Goal: Information Seeking & Learning: Check status

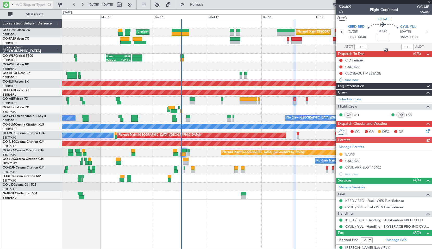
click at [13, 3] on span at bounding box center [12, 4] width 6 height 7
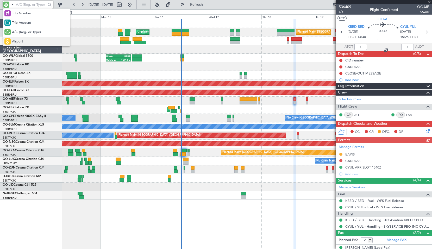
click at [19, 42] on span "Airport" at bounding box center [17, 41] width 11 height 5
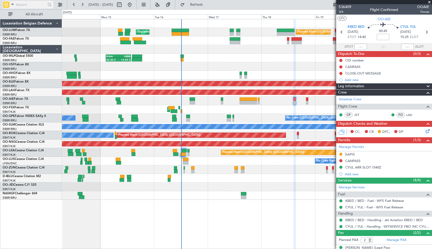
click at [28, 4] on input "text" at bounding box center [31, 5] width 30 height 8
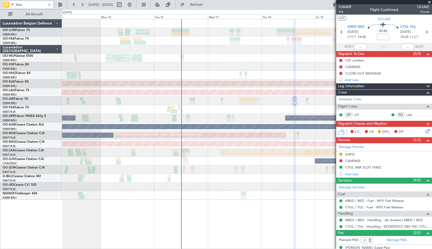
type input "ltba"
drag, startPoint x: 429, startPoint y: 1, endPoint x: 402, endPoint y: 24, distance: 36.3
click at [429, 1] on span at bounding box center [429, 2] width 5 height 5
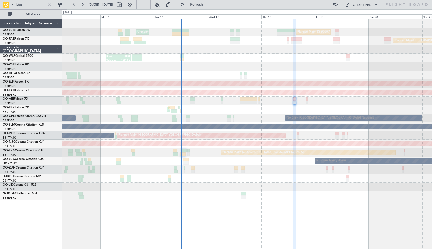
type input "0"
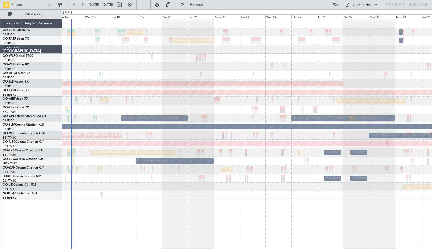
click at [185, 206] on div "Planned Maint [GEOGRAPHIC_DATA] ([GEOGRAPHIC_DATA] National) Owner [GEOGRAPHIC_…" at bounding box center [247, 134] width 370 height 230
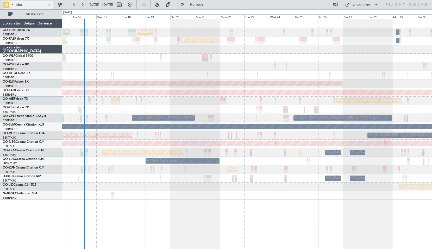
click at [36, 3] on input "ltba" at bounding box center [31, 5] width 30 height 8
click at [35, 3] on input "ltba" at bounding box center [31, 5] width 30 height 8
click at [34, 4] on input "ltba" at bounding box center [31, 5] width 30 height 8
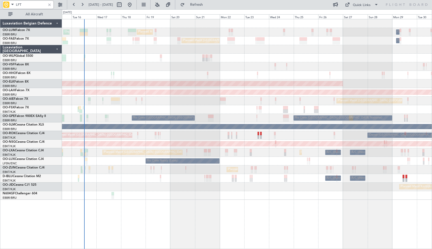
click at [29, 5] on input "LFT" at bounding box center [31, 5] width 30 height 8
type input "L"
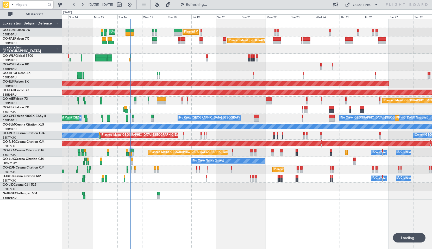
click at [144, 70] on div "Planned Maint [GEOGRAPHIC_DATA] ([GEOGRAPHIC_DATA] National) Unplanned Maint [G…" at bounding box center [247, 109] width 370 height 181
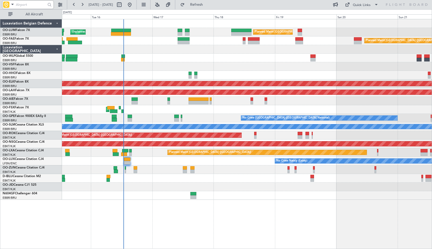
click at [151, 65] on div at bounding box center [247, 66] width 370 height 9
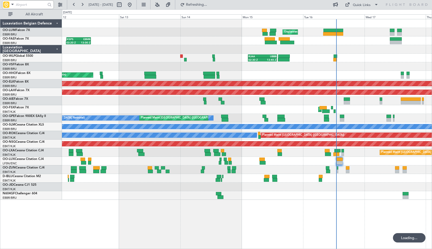
click at [325, 60] on div "Unplanned Maint [GEOGRAPHIC_DATA] ([GEOGRAPHIC_DATA] National) Planned Maint [G…" at bounding box center [247, 109] width 370 height 181
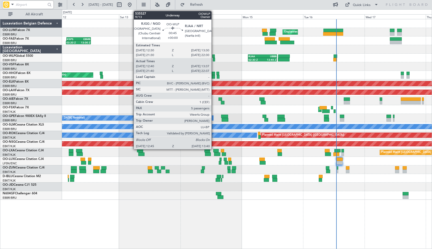
click at [214, 57] on div at bounding box center [213, 56] width 3 height 4
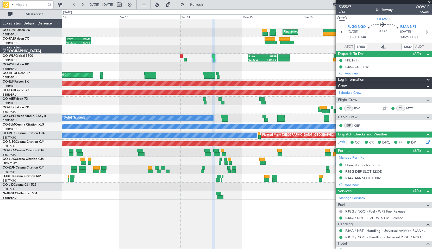
click at [383, 44] on icon at bounding box center [384, 47] width 6 height 6
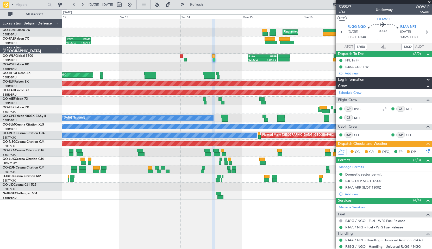
click at [299, 35] on div "Unplanned Maint [GEOGRAPHIC_DATA] ([GEOGRAPHIC_DATA] National) Planned Maint [G…" at bounding box center [247, 109] width 370 height 181
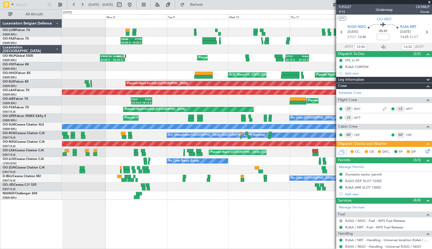
click at [237, 58] on div "22:15 Z 07:35 Z LTCG 22:35 Z RJAA 07:45 Z Planned Maint Liege [PERSON_NAME] 22:…" at bounding box center [247, 58] width 370 height 9
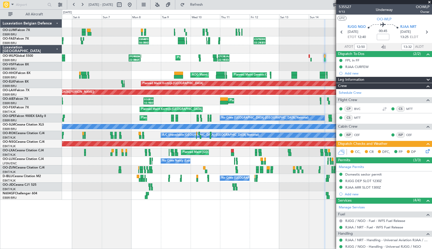
click at [120, 73] on div "Planned Maint Geneva (Cointrin) AOG Maint [US_STATE] ([GEOGRAPHIC_DATA])" at bounding box center [247, 75] width 370 height 9
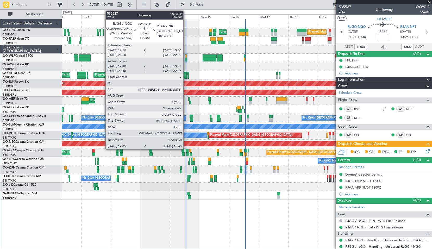
click at [186, 58] on div at bounding box center [185, 56] width 1 height 4
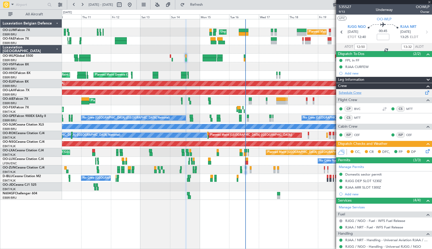
click at [355, 94] on div "Schedule Crew Flight Crew CP BVC CS MTT CS MTT Cabin Crew ISP CEF ISP CEF" at bounding box center [384, 115] width 96 height 52
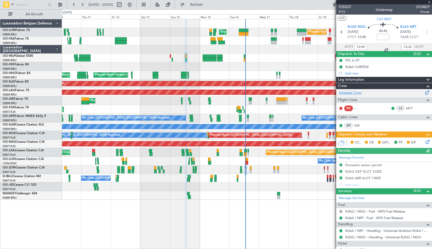
click at [355, 92] on link "Schedule Crew" at bounding box center [350, 92] width 23 height 5
